Goal: Task Accomplishment & Management: Manage account settings

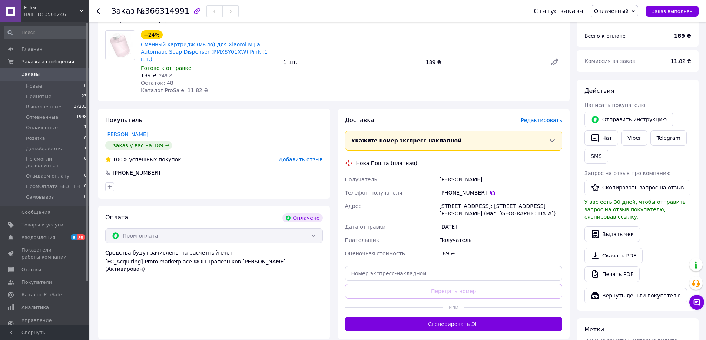
scroll to position [37, 0]
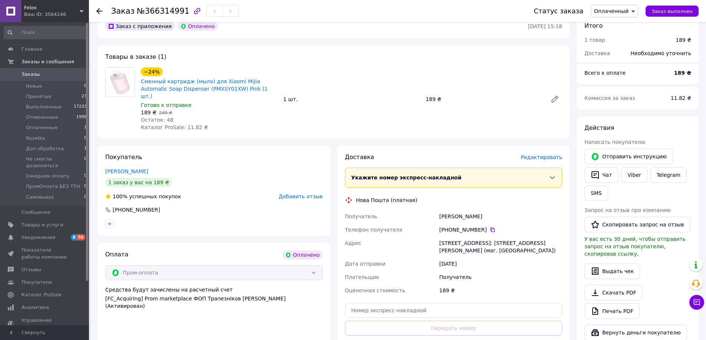
click at [199, 168] on div "[PERSON_NAME]" at bounding box center [213, 171] width 217 height 7
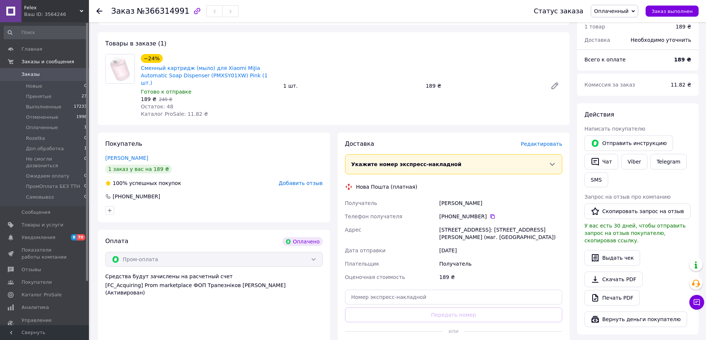
scroll to position [74, 0]
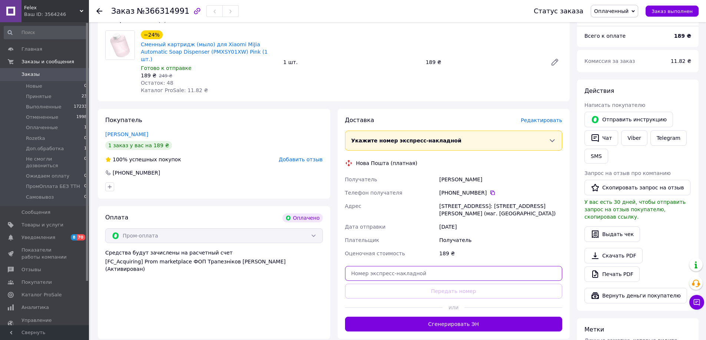
click at [401, 266] on input "text" at bounding box center [453, 273] width 217 height 15
paste input "20451269130763"
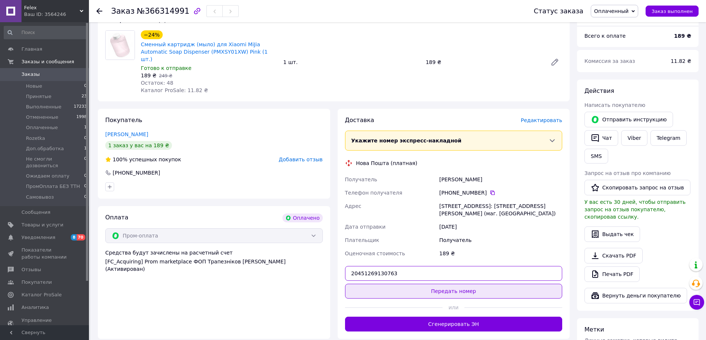
type input "20451269130763"
click at [409, 284] on button "Передать номер" at bounding box center [453, 291] width 217 height 15
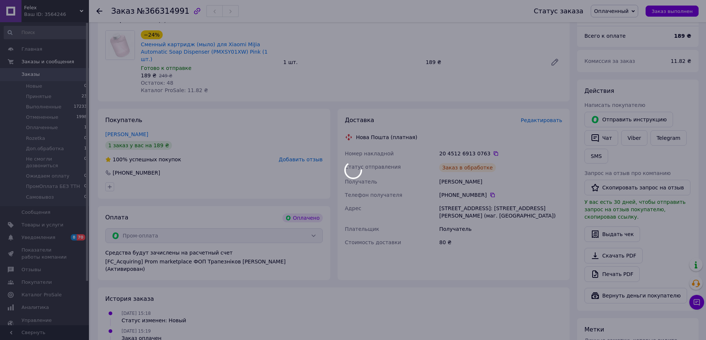
click at [624, 13] on div at bounding box center [353, 170] width 706 height 340
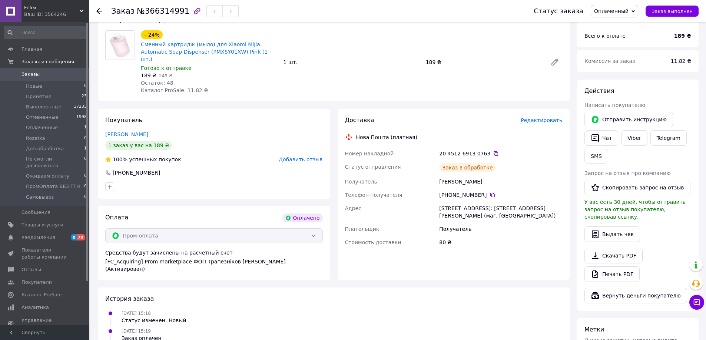
click at [624, 13] on span "Оплаченный" at bounding box center [611, 11] width 34 height 6
click at [623, 22] on li "Принят" at bounding box center [624, 25] width 67 height 11
